Goal: Task Accomplishment & Management: Manage account settings

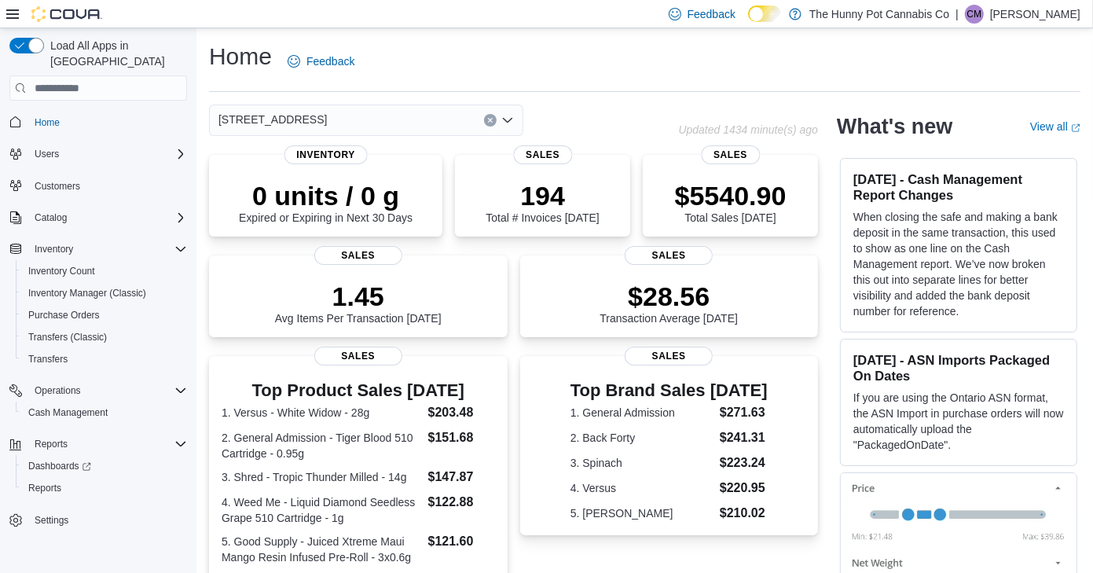
click at [644, 105] on div "600 Fleet St" at bounding box center [444, 120] width 470 height 31
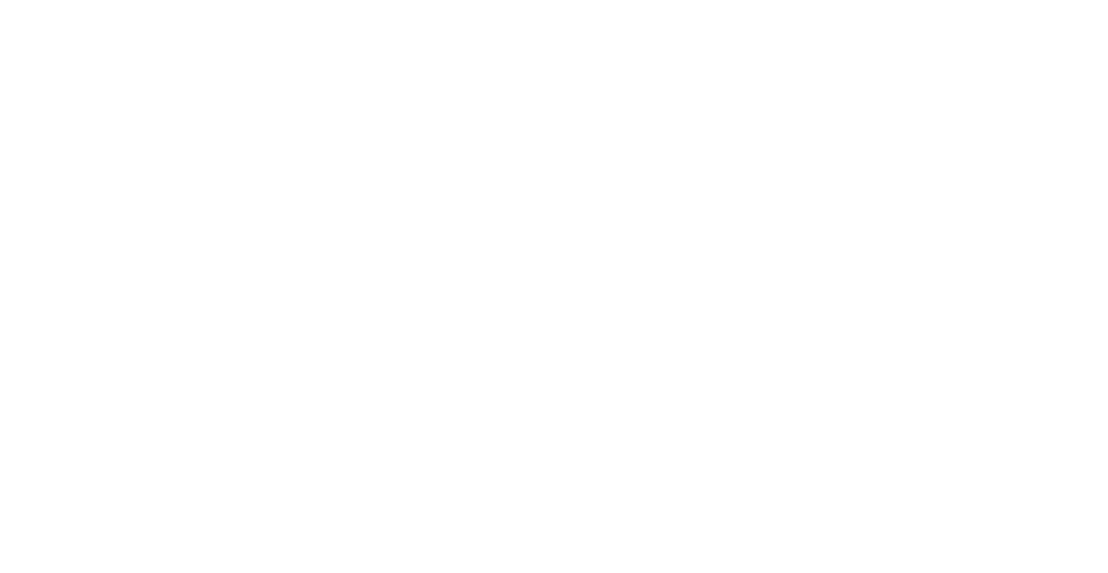
click at [732, 6] on html at bounding box center [554, 3] width 1108 height 6
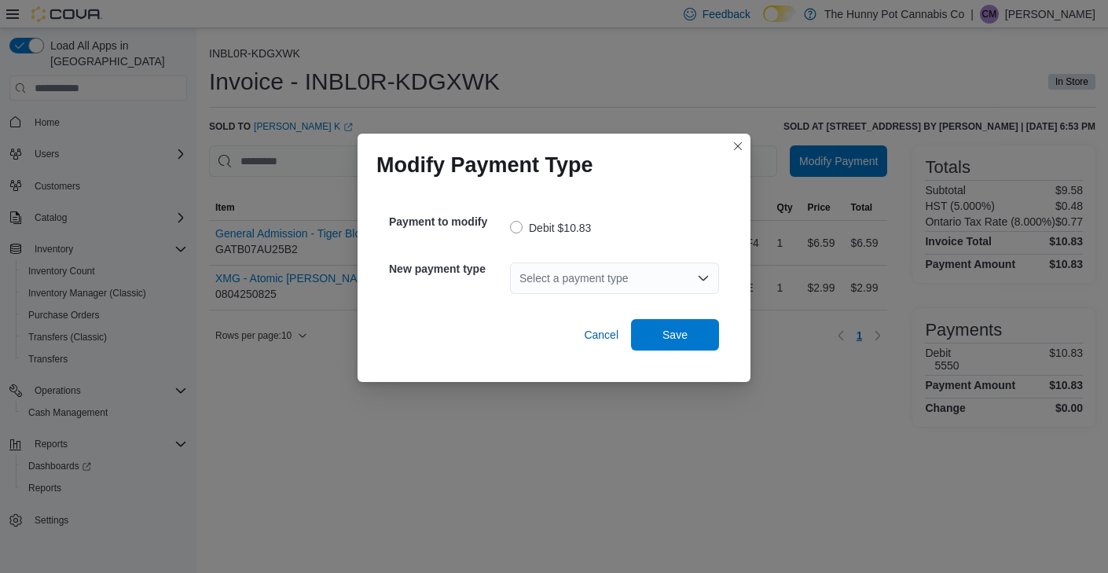
click at [562, 277] on div "Select a payment type" at bounding box center [614, 278] width 209 height 31
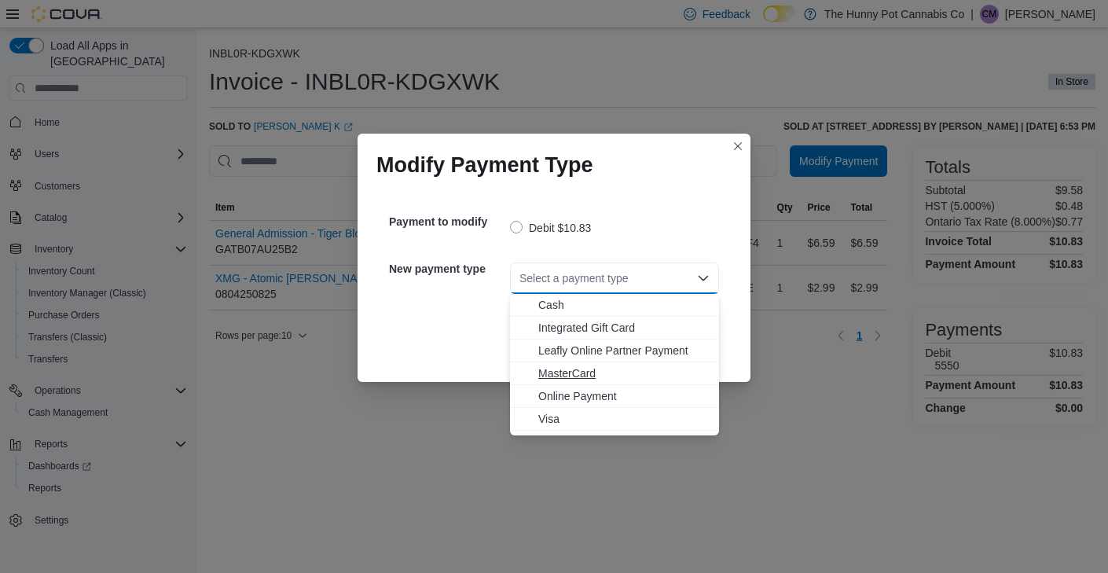
click at [578, 364] on button "MasterCard" at bounding box center [614, 373] width 209 height 23
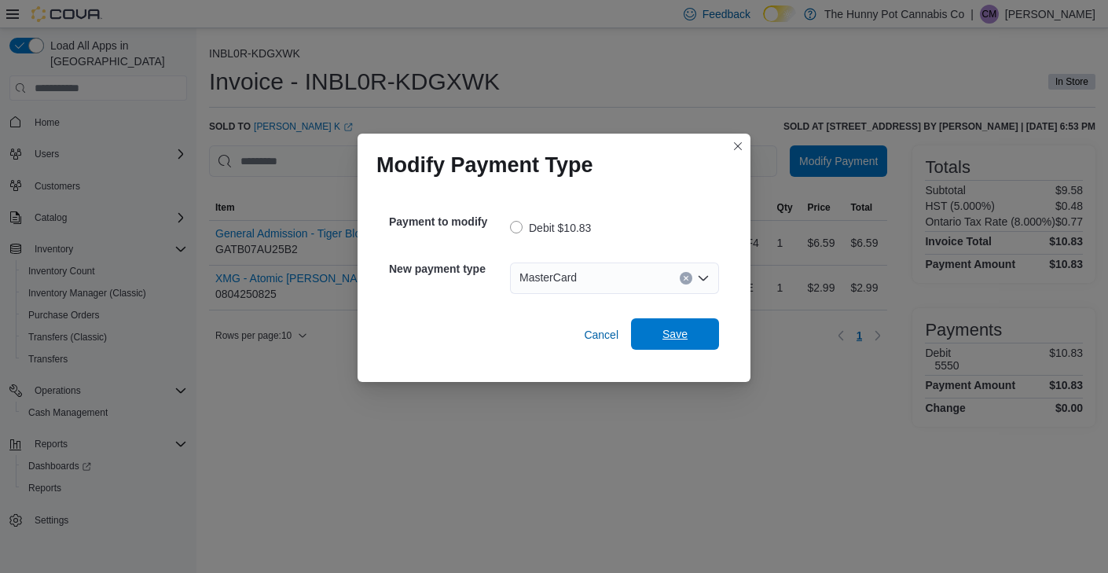
click at [697, 335] on span "Save" at bounding box center [675, 333] width 69 height 31
